Goal: Task Accomplishment & Management: Use online tool/utility

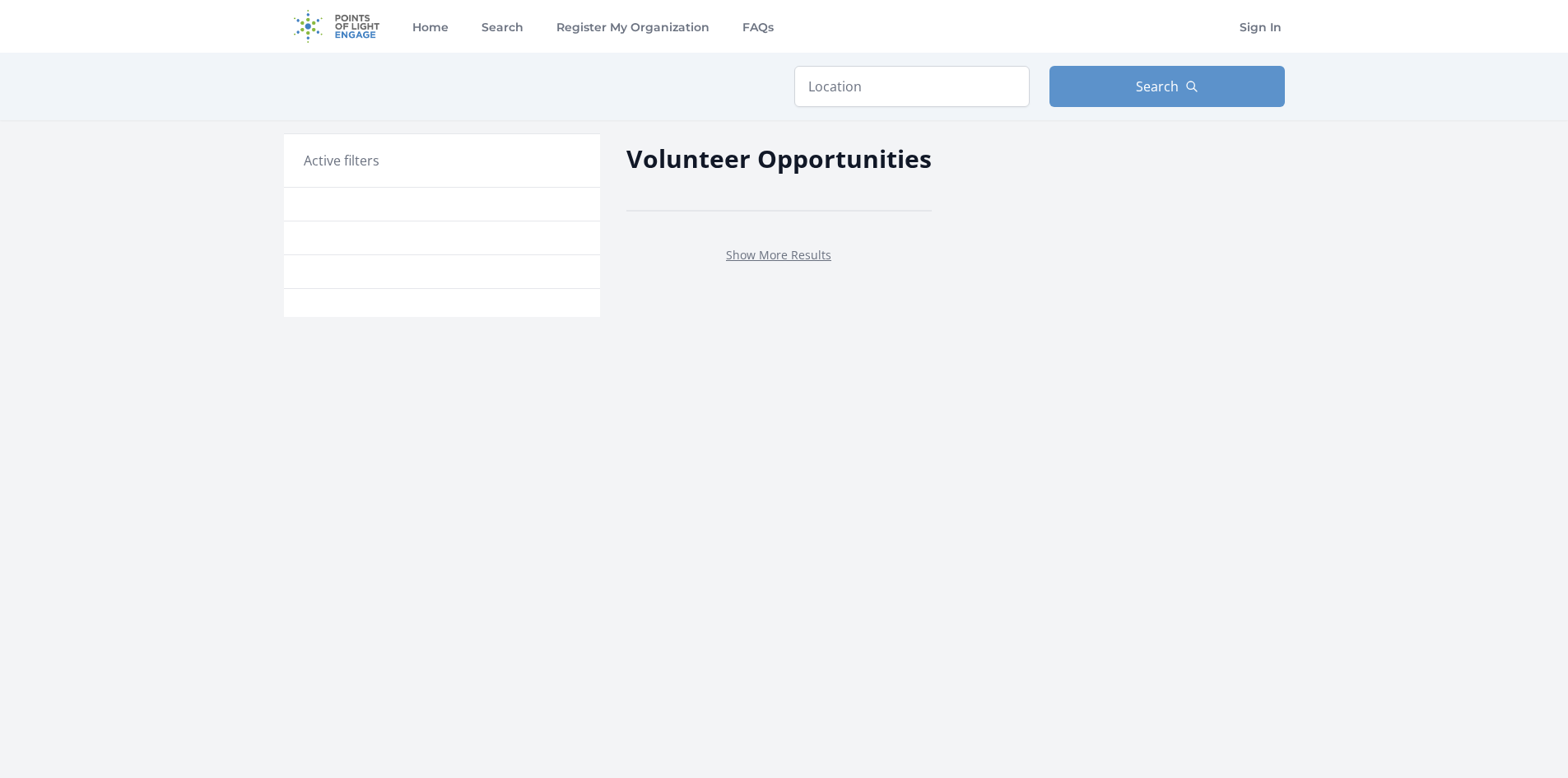
click at [377, 279] on div at bounding box center [441, 271] width 316 height 34
drag, startPoint x: 377, startPoint y: 279, endPoint x: 370, endPoint y: 271, distance: 10.6
click at [375, 278] on div at bounding box center [441, 271] width 316 height 34
click at [327, 187] on div "Active filters" at bounding box center [441, 160] width 316 height 53
drag, startPoint x: 324, startPoint y: 159, endPoint x: 492, endPoint y: 148, distance: 168.4
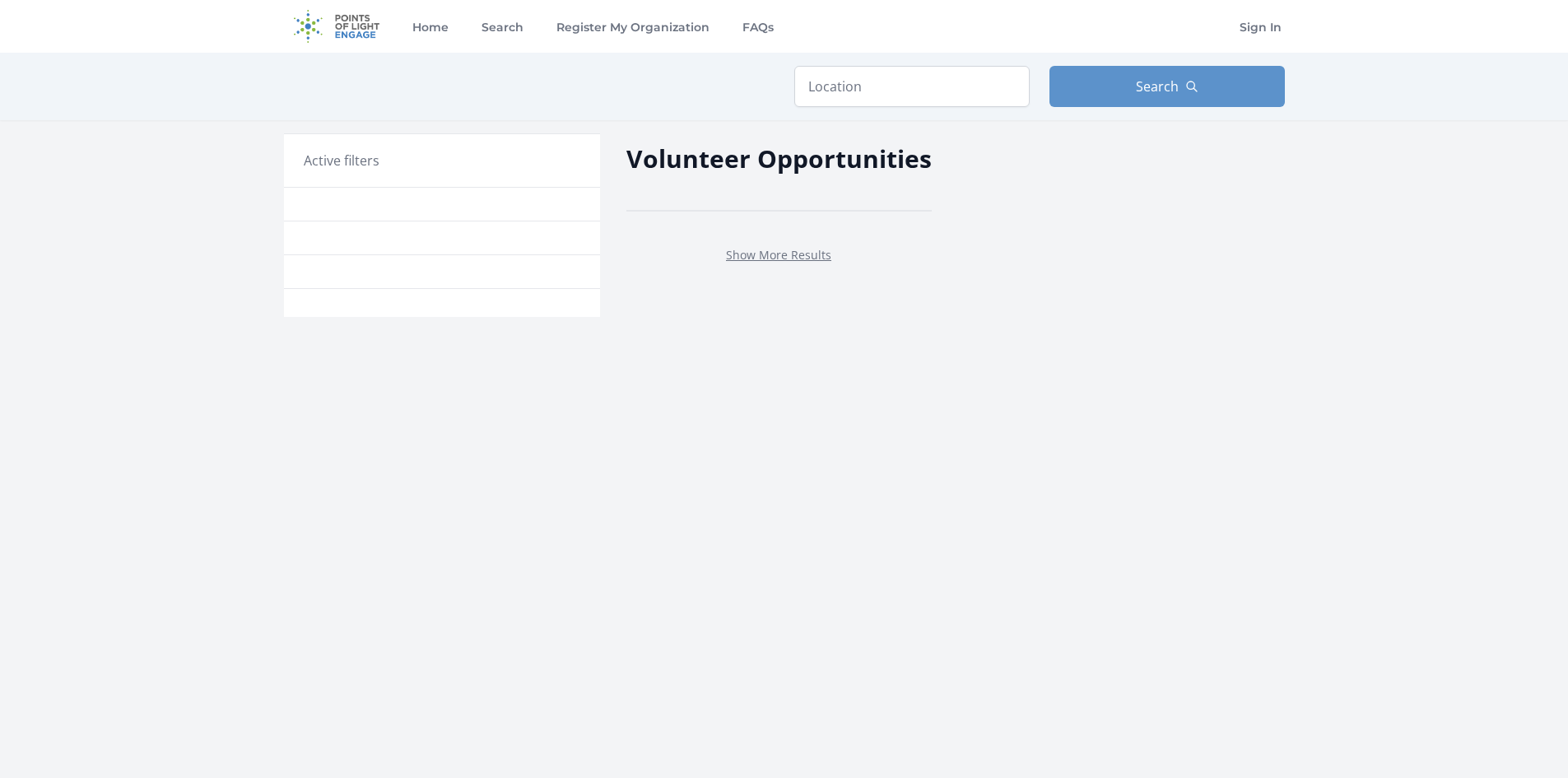
click at [326, 159] on h3 "Active filters" at bounding box center [342, 160] width 75 height 19
click at [921, 67] on input "text" at bounding box center [912, 86] width 236 height 42
type input "Remote"
click at [1137, 90] on span "Search" at bounding box center [1157, 86] width 42 height 19
